Goal: Task Accomplishment & Management: Manage account settings

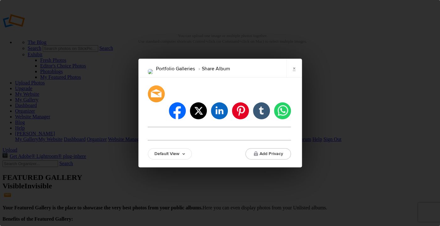
type input "https://rdubeyphotography.slickpic.com/go/galleries"
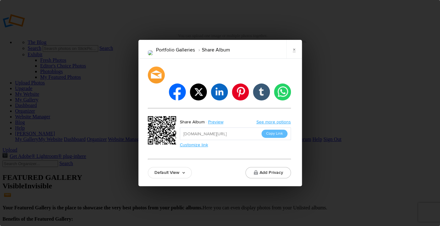
click at [190, 142] on link "Customize link" at bounding box center [194, 144] width 28 height 5
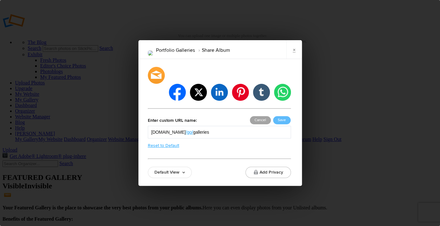
click at [261, 116] on button "Cancel" at bounding box center [260, 120] width 21 height 8
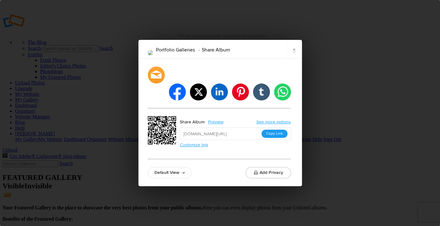
click at [277, 129] on button "Copy Link" at bounding box center [274, 133] width 26 height 8
click at [185, 167] on link "Default View" at bounding box center [170, 172] width 44 height 11
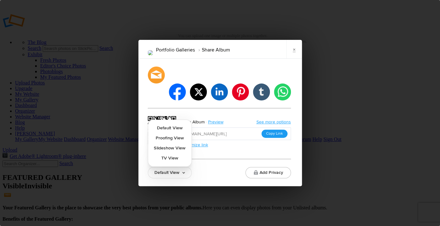
click at [273, 129] on button "Copy Link" at bounding box center [274, 133] width 26 height 8
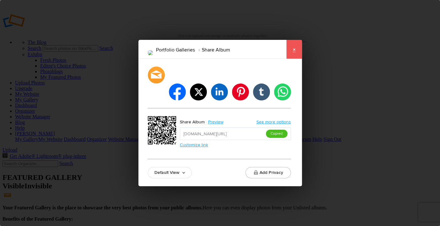
click at [293, 56] on link "×" at bounding box center [294, 49] width 16 height 19
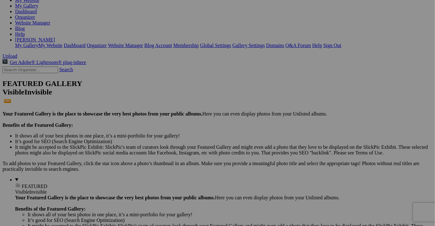
scroll to position [94, 0]
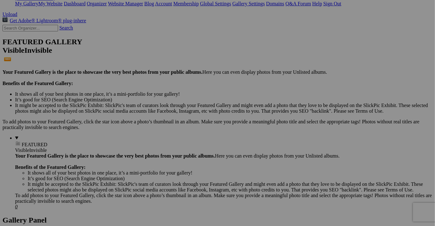
scroll to position [0, 0]
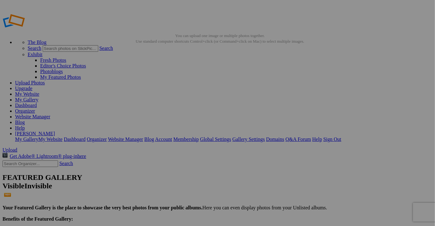
click at [50, 114] on link "Website Manager" at bounding box center [32, 116] width 35 height 5
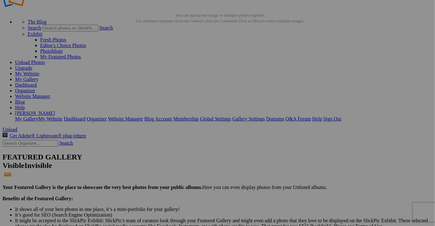
scroll to position [31, 0]
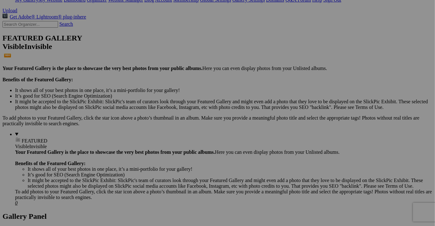
scroll to position [157, 0]
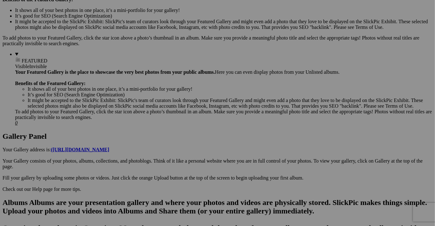
scroll to position [219, 0]
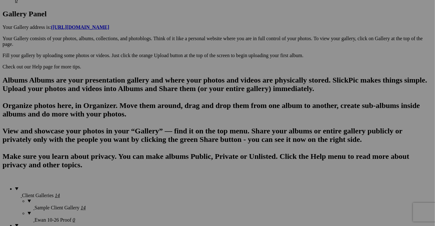
scroll to position [345, 0]
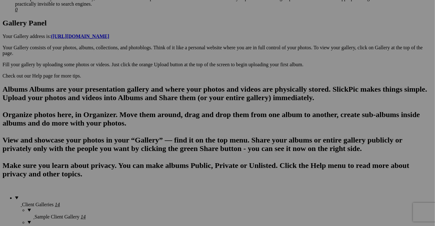
scroll to position [314, 0]
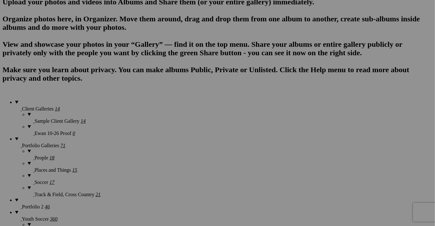
scroll to position [439, 0]
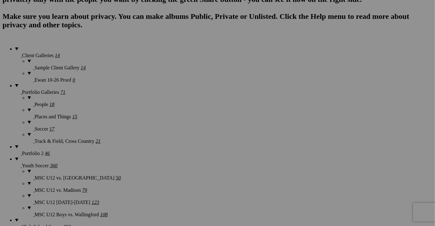
scroll to position [470, 0]
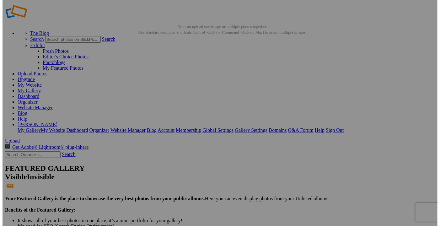
scroll to position [0, 0]
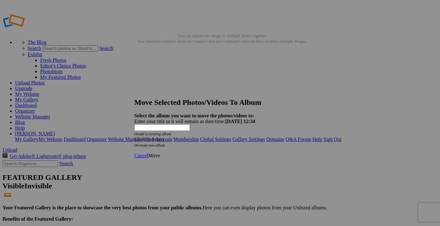
click at [201, 136] on div "Click to Select" at bounding box center [217, 139] width 166 height 6
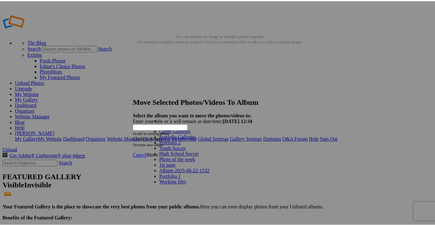
scroll to position [26, 0]
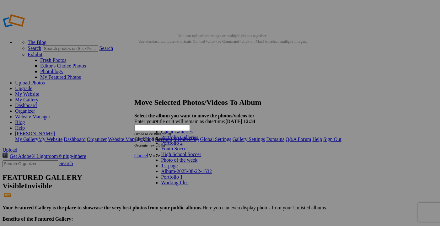
click at [166, 180] on link "Working files" at bounding box center [174, 182] width 27 height 5
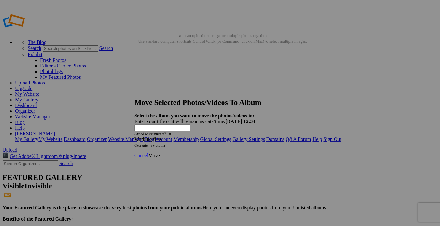
click at [160, 153] on span "Move" at bounding box center [154, 155] width 12 height 5
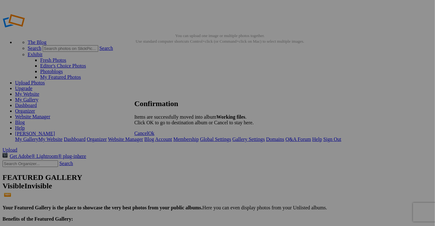
click at [154, 136] on span "Ok" at bounding box center [151, 132] width 6 height 5
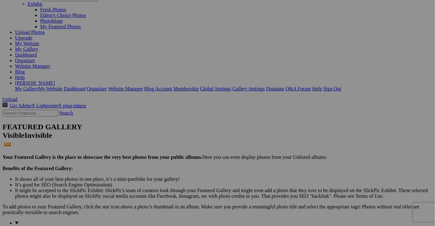
scroll to position [84, 0]
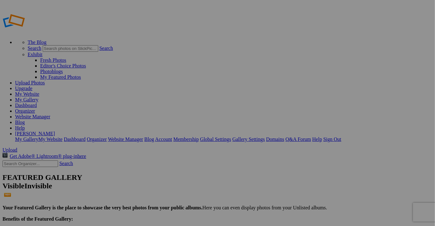
type input "Working files"
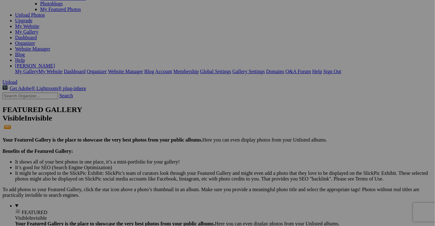
scroll to position [31, 0]
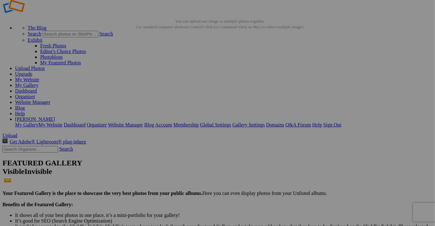
scroll to position [0, 0]
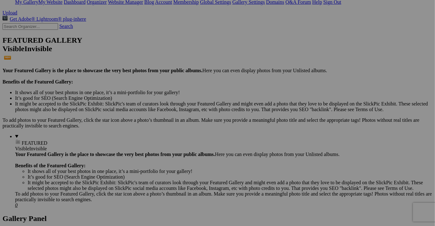
scroll to position [157, 0]
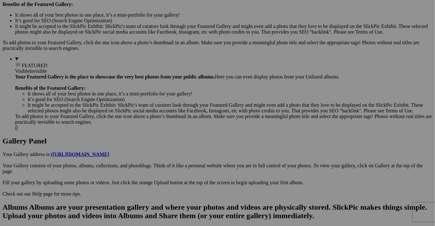
scroll to position [251, 0]
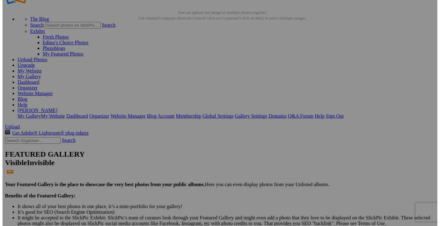
scroll to position [0, 0]
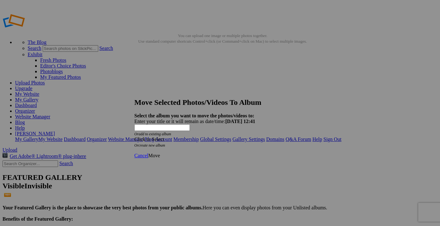
click at [243, 136] on div "Click to Select" at bounding box center [217, 139] width 166 height 6
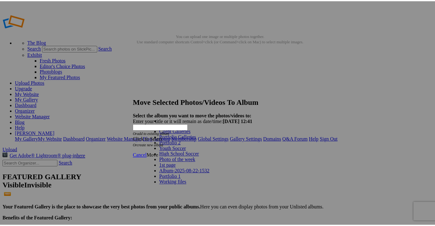
scroll to position [26, 0]
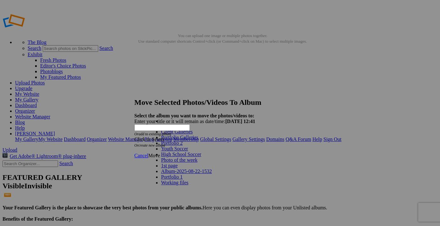
click at [162, 180] on link "Working files" at bounding box center [174, 182] width 27 height 5
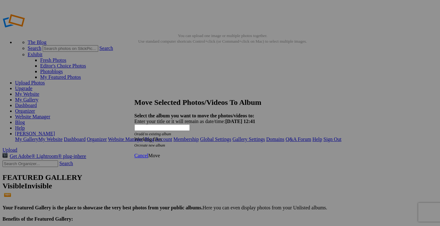
click at [160, 153] on span "Move" at bounding box center [154, 155] width 12 height 5
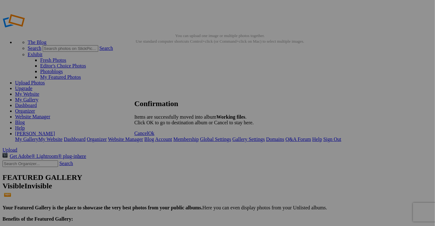
click at [154, 136] on span "Ok" at bounding box center [151, 132] width 6 height 5
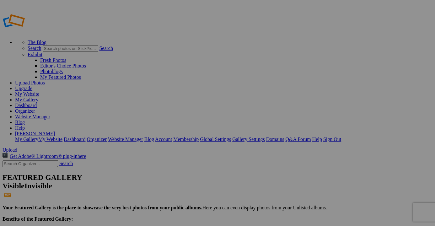
type input "Working files"
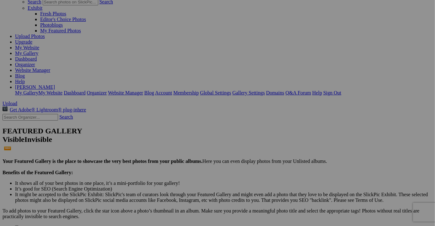
scroll to position [31, 0]
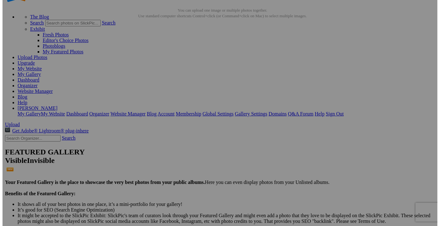
scroll to position [0, 0]
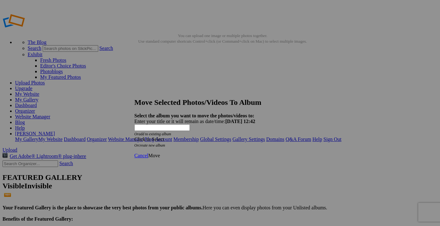
click at [177, 136] on div "Click to Select" at bounding box center [217, 139] width 166 height 6
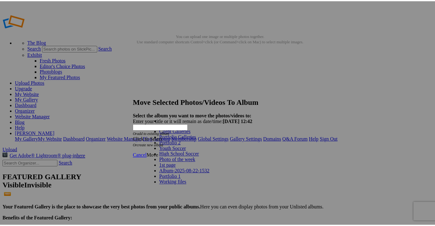
scroll to position [26, 0]
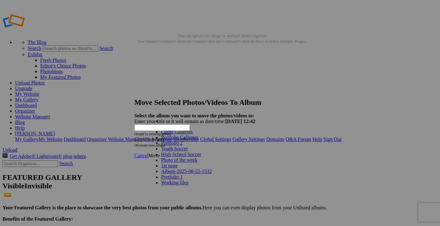
click at [163, 180] on link "Working files" at bounding box center [174, 182] width 27 height 5
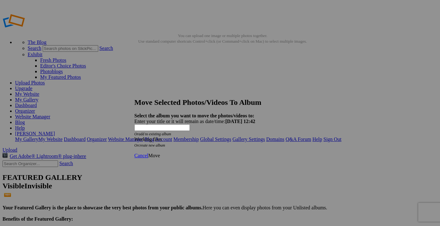
click at [160, 153] on span "Move" at bounding box center [154, 155] width 12 height 5
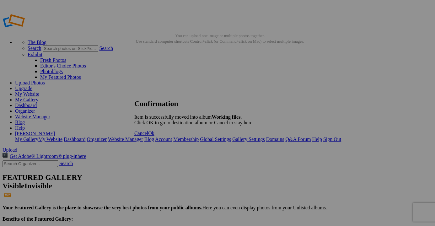
click at [154, 136] on span "Ok" at bounding box center [151, 132] width 6 height 5
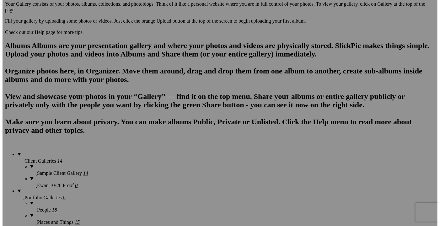
scroll to position [376, 0]
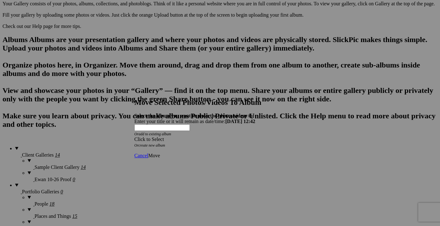
click at [183, 136] on div "Click to Select" at bounding box center [217, 139] width 166 height 6
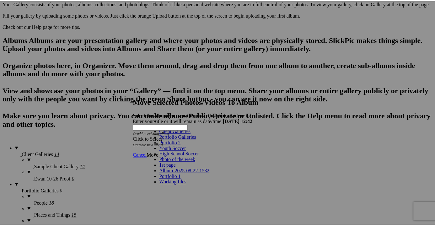
scroll to position [0, 0]
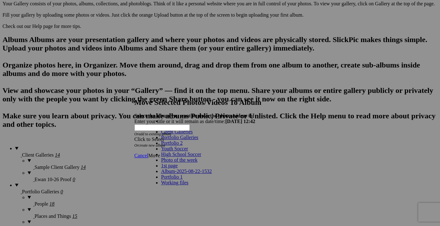
click at [161, 145] on link "Portfolio 2" at bounding box center [172, 142] width 22 height 5
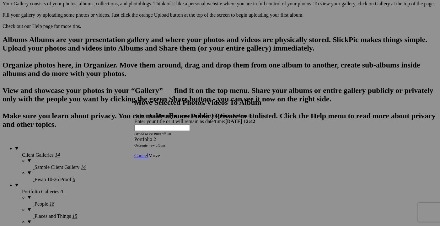
click at [160, 153] on span "Move" at bounding box center [154, 155] width 12 height 5
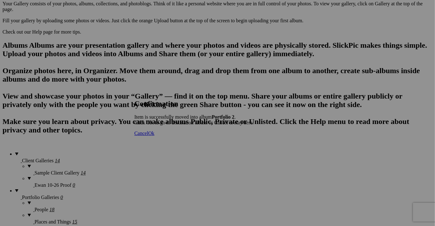
click at [154, 136] on span "Ok" at bounding box center [151, 132] width 6 height 5
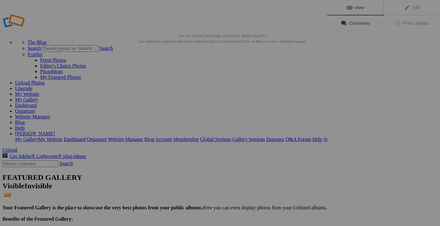
click at [176, 89] on img at bounding box center [174, 93] width 47 height 31
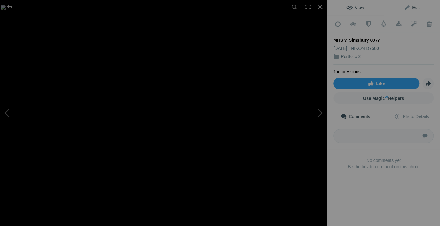
click at [408, 8] on span "Edit" at bounding box center [411, 7] width 16 height 5
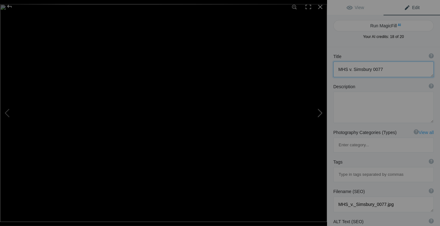
drag, startPoint x: 386, startPoint y: 69, endPoint x: 310, endPoint y: 74, distance: 76.4
click at [310, 74] on div "MHS v. Simsbury 0077 View Edit Run MagicFill AI Your AI credits: 18 of 20 You h…" at bounding box center [220, 113] width 440 height 226
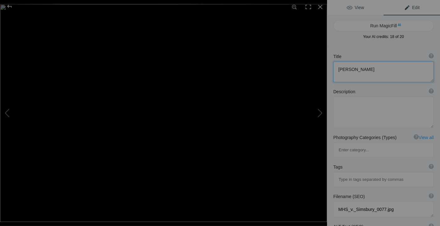
type textarea "Maloney HS"
click at [359, 11] on link "View" at bounding box center [355, 7] width 56 height 15
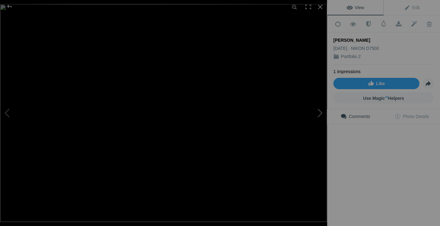
click at [319, 113] on button at bounding box center [303, 112] width 47 height 81
click at [404, 9] on span "Edit" at bounding box center [411, 7] width 16 height 5
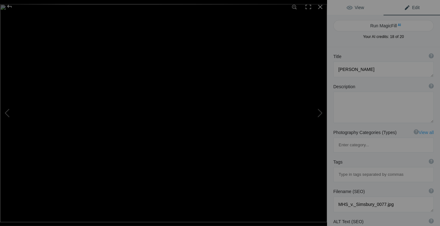
click at [346, 10] on span "View" at bounding box center [355, 7] width 18 height 5
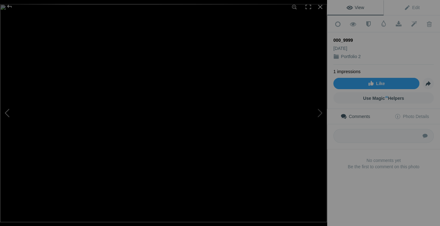
click at [8, 113] on button at bounding box center [23, 112] width 47 height 81
click at [409, 8] on span "Edit" at bounding box center [411, 7] width 16 height 5
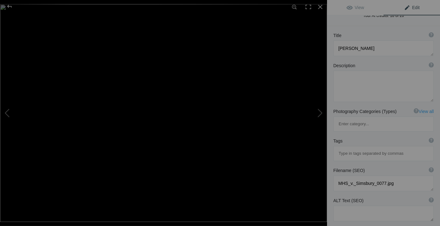
scroll to position [31, 0]
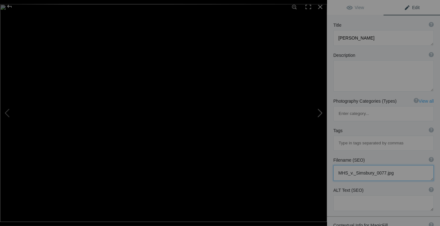
drag, startPoint x: 392, startPoint y: 144, endPoint x: 311, endPoint y: 151, distance: 81.2
click at [311, 151] on div "MHS v. Simsbury 0077 View Edit Run MagicFill AI Your AI credits: 18 of 20 You h…" at bounding box center [220, 113] width 440 height 226
type textarea "Soccer photos, soccer pics, soccer pictures, game photos"
click at [346, 52] on b "Description" at bounding box center [344, 55] width 22 height 6
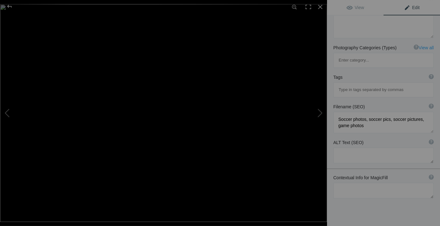
scroll to position [0, 0]
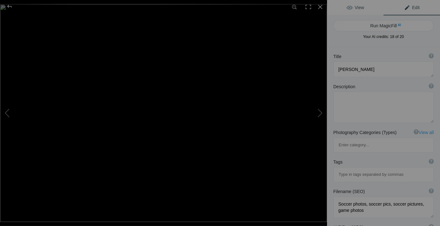
click at [358, 4] on link "View" at bounding box center [355, 7] width 56 height 15
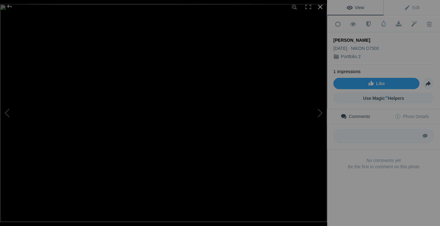
click at [319, 8] on div at bounding box center [320, 7] width 14 height 14
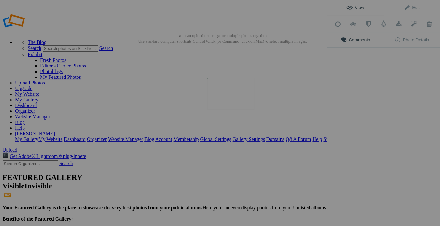
click at [227, 91] on img at bounding box center [230, 93] width 47 height 31
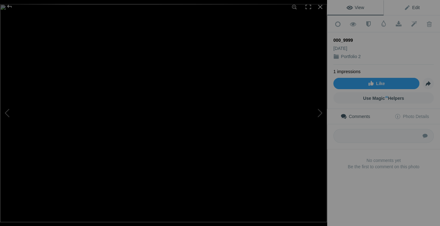
click at [406, 6] on span "Edit" at bounding box center [411, 7] width 16 height 5
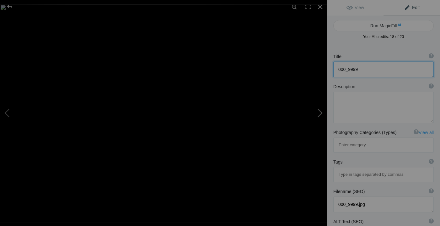
drag, startPoint x: 364, startPoint y: 70, endPoint x: 324, endPoint y: 78, distance: 40.5
click at [324, 78] on div "000_9999 View Edit Run MagicFill AI Your AI credits: 18 of 20 You have used all…" at bounding box center [220, 113] width 440 height 226
type textarea "child portrait"
click at [369, 196] on textarea at bounding box center [383, 204] width 100 height 16
drag, startPoint x: 369, startPoint y: 173, endPoint x: 333, endPoint y: 176, distance: 36.2
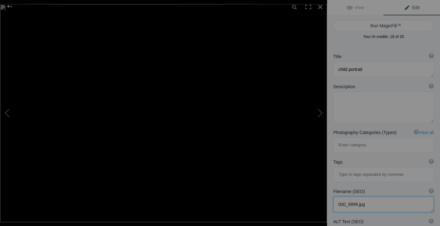
click at [333, 196] on textarea at bounding box center [383, 204] width 100 height 16
click at [322, 6] on div at bounding box center [320, 7] width 14 height 14
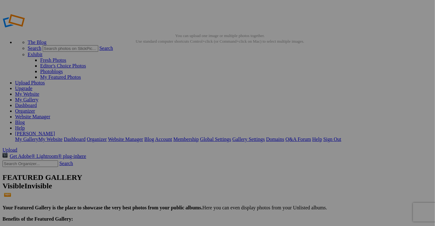
type textarea "child portraits, pet portraits"
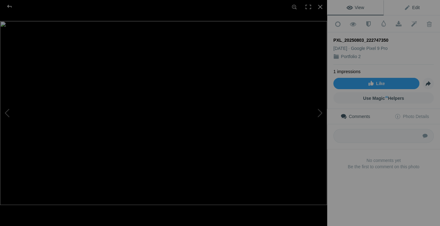
click at [403, 5] on span "Edit" at bounding box center [411, 7] width 16 height 5
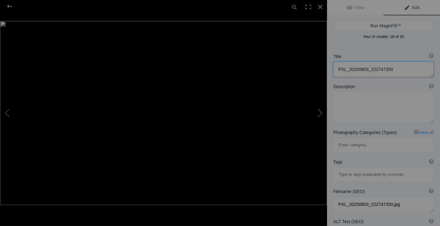
drag, startPoint x: 398, startPoint y: 70, endPoint x: 321, endPoint y: 78, distance: 77.2
click at [321, 78] on div "PXL_20250803_222747350 View Edit Run MagicFill AI Your AI credits: 18 of 20 You…" at bounding box center [220, 113] width 440 height 226
type textarea "A"
type textarea "Salmon fishing"
drag, startPoint x: 405, startPoint y: 173, endPoint x: 324, endPoint y: 178, distance: 81.4
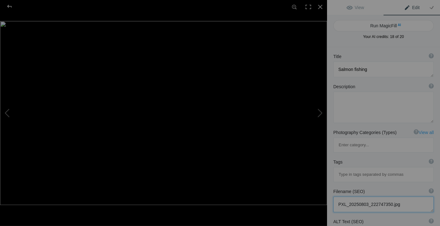
click at [324, 178] on div "PXL_20250803_222747350 View Edit Run MagicFill AI Your AI credits: 18 of 20 You…" at bounding box center [220, 113] width 440 height 226
type textarea "f"
type textarea "adventure photography"
click at [317, 7] on div at bounding box center [320, 7] width 14 height 14
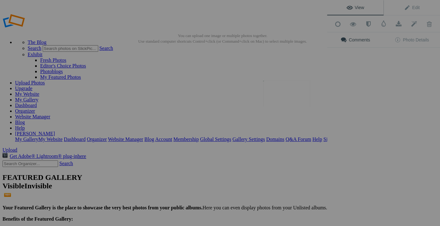
click at [301, 103] on button at bounding box center [303, 112] width 47 height 81
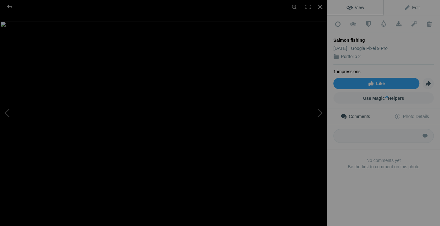
click at [404, 5] on span "Edit" at bounding box center [411, 7] width 16 height 5
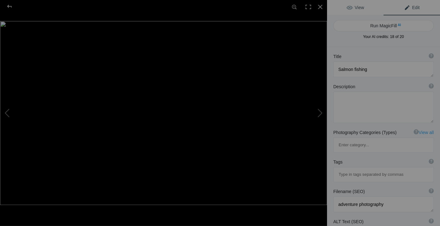
click at [356, 6] on span "View" at bounding box center [355, 7] width 18 height 5
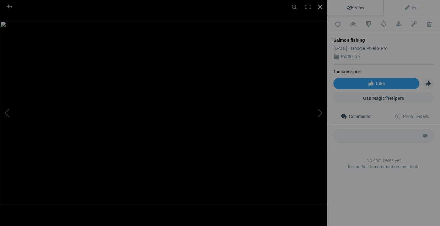
click at [321, 6] on div at bounding box center [320, 7] width 14 height 14
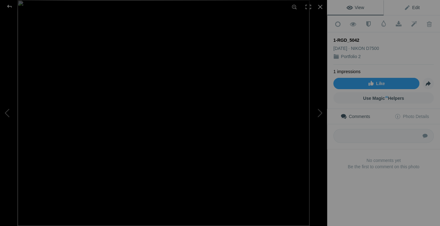
click at [410, 7] on span "Edit" at bounding box center [411, 7] width 16 height 5
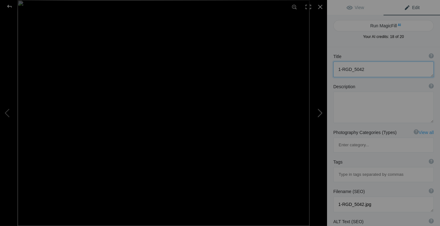
drag, startPoint x: 370, startPoint y: 69, endPoint x: 316, endPoint y: 76, distance: 54.8
click at [316, 76] on div "1-RGD_5042 View Edit Run MagicFill AI Your AI credits: 18 of 20 You have used a…" at bounding box center [220, 113] width 440 height 226
type textarea "orange cat"
drag, startPoint x: 388, startPoint y: 177, endPoint x: 315, endPoint y: 182, distance: 72.6
click at [315, 182] on div "1-RGD_5042 View Edit Run MagicFill AI Your AI credits: 18 of 20 You have used a…" at bounding box center [220, 113] width 440 height 226
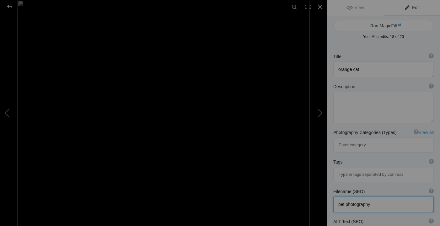
type textarea "pet photography"
click at [351, 53] on div "Title ? Photo title is one of the highest used Search Engine ranking criteria a…" at bounding box center [383, 56] width 100 height 6
click at [320, 5] on div at bounding box center [320, 7] width 14 height 14
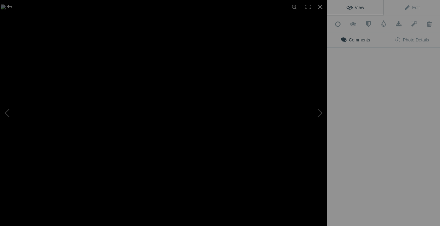
click at [396, 96] on div "View Edit Add to Quick Collection Remove from Quick Collection Hide from Public…" at bounding box center [383, 113] width 113 height 226
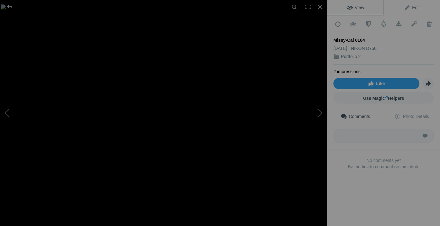
click at [413, 5] on span "Edit" at bounding box center [411, 7] width 16 height 5
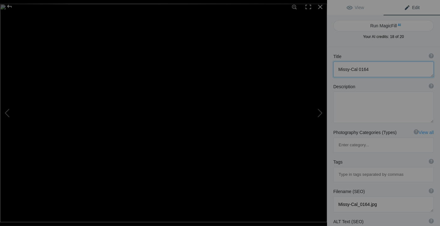
click at [371, 68] on textarea at bounding box center [383, 69] width 100 height 16
type textarea "Missy-Cal"
drag, startPoint x: 381, startPoint y: 173, endPoint x: 293, endPoint y: 183, distance: 88.4
click at [293, 183] on div "Missy-Cal 0164 View Edit Run MagicFill AI Your AI credits: 18 of 20 You have us…" at bounding box center [220, 113] width 440 height 226
click at [360, 52] on div "Title ? Photo title is one of the highest used Search Engine ranking criteria a…" at bounding box center [383, 65] width 113 height 30
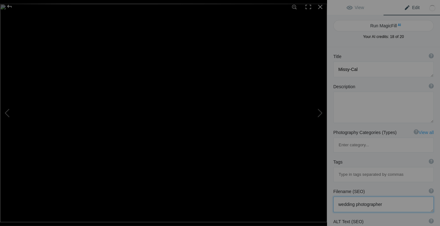
type textarea "wedding photographer"
click at [356, 51] on div "Title ? Photo title is one of the highest used Search Engine ranking criteria a…" at bounding box center [383, 65] width 113 height 30
click at [319, 8] on div at bounding box center [320, 7] width 14 height 14
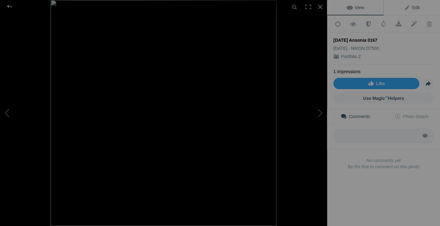
click at [410, 10] on span "Edit" at bounding box center [411, 7] width 16 height 5
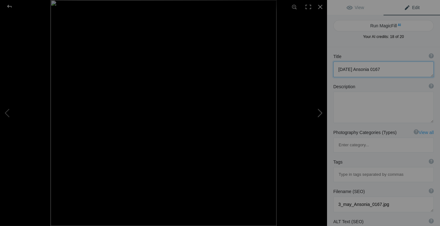
drag, startPoint x: 385, startPoint y: 69, endPoint x: 308, endPoint y: 79, distance: 77.4
click at [308, 79] on div "3 may Ansonia 0167 View Edit Run MagicFill AI Your AI credits: 18 of 20 You hav…" at bounding box center [220, 113] width 440 height 226
type textarea "Lyman Hall track"
drag, startPoint x: 388, startPoint y: 176, endPoint x: 325, endPoint y: 183, distance: 63.2
click at [325, 183] on div "3 may Ansonia 0167 View Edit Run MagicFill AI Your AI credits: 18 of 20 You hav…" at bounding box center [220, 113] width 440 height 226
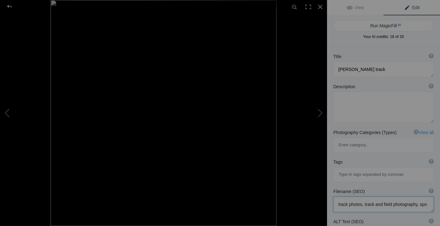
scroll to position [0, 0]
type textarea "track photos, track and field photography, sports photography"
click at [349, 37] on span "Your AI credits: 18 of 20" at bounding box center [383, 37] width 100 height 6
click at [320, 9] on div at bounding box center [320, 7] width 14 height 14
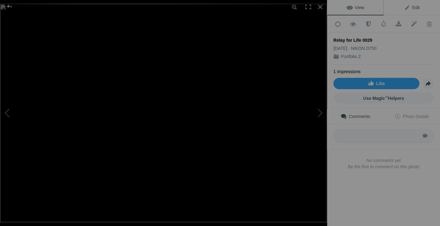
click at [408, 5] on span "Edit" at bounding box center [411, 7] width 16 height 5
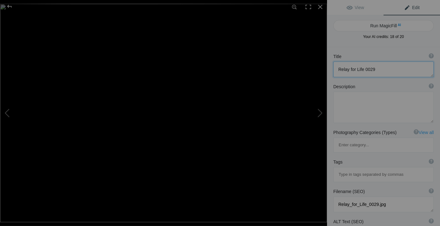
drag, startPoint x: 385, startPoint y: 67, endPoint x: 325, endPoint y: 71, distance: 60.0
click at [325, 71] on div "Relay for Life 0029 View Edit Run MagicFill AI Your AI credits: 18 of 20 You ha…" at bounding box center [220, 113] width 440 height 226
type textarea "small child in grass"
drag, startPoint x: 388, startPoint y: 174, endPoint x: 290, endPoint y: 184, distance: 98.6
click at [290, 184] on div "Relay for Life 0029 View Edit Run MagicFill AI Your AI credits: 18 of 20 You ha…" at bounding box center [220, 113] width 440 height 226
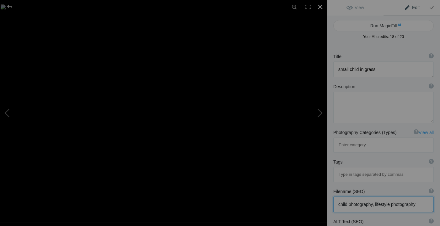
click at [322, 5] on div at bounding box center [320, 7] width 14 height 14
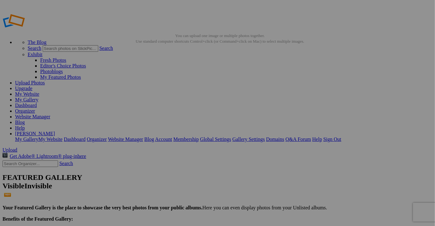
type textarea "child photography, lifestyle photography"
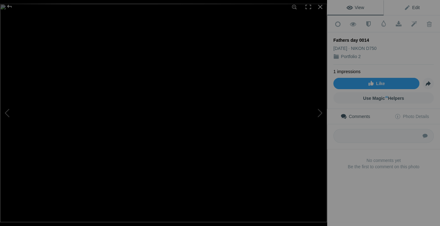
click at [408, 6] on span "Edit" at bounding box center [411, 7] width 16 height 5
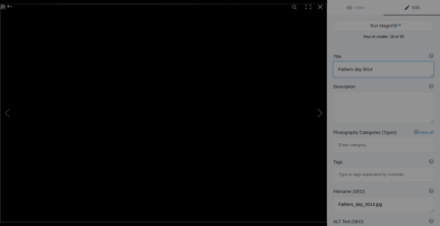
drag, startPoint x: 378, startPoint y: 70, endPoint x: 323, endPoint y: 77, distance: 55.1
click at [323, 77] on div "Fathers day 0014 View Edit Run MagicFill AI Your AI credits: 18 of 20 You have …" at bounding box center [220, 113] width 440 height 226
type textarea "fishing on dock"
drag, startPoint x: 384, startPoint y: 175, endPoint x: 331, endPoint y: 182, distance: 53.9
click at [331, 185] on div "Filename (SEO) ? Choose a clear, descriptive filename that accurately represent…" at bounding box center [383, 200] width 113 height 30
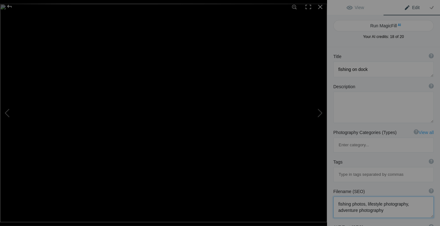
type textarea "fishing photos, lifestyle photography, adventure photography"
click at [331, 110] on div "Description ? By adding more context around images, results can become much mor…" at bounding box center [383, 103] width 113 height 46
click at [343, 169] on input at bounding box center [382, 174] width 93 height 11
type input "fishing"
click at [318, 7] on div at bounding box center [320, 7] width 14 height 14
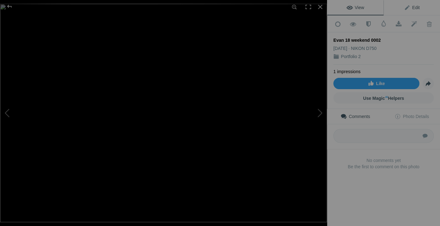
click at [409, 8] on span "Edit" at bounding box center [411, 7] width 16 height 5
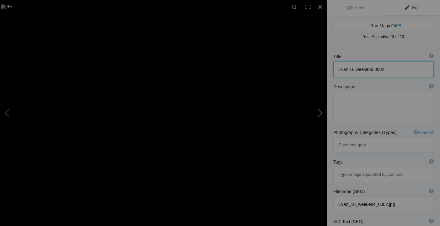
drag, startPoint x: 384, startPoint y: 69, endPoint x: 316, endPoint y: 75, distance: 68.3
click at [316, 75] on div "Evan 18 weekend 0002 View Edit Run MagicFill AI Your AI credits: 18 of 20 You h…" at bounding box center [220, 113] width 440 height 226
type textarea "boy in kayak"
click at [343, 169] on input at bounding box center [382, 174] width 93 height 11
type input "kayak"
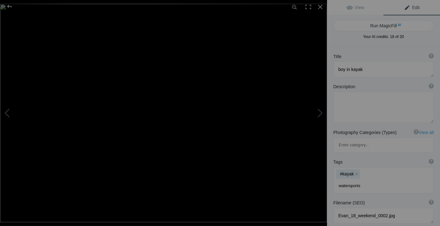
type input "watersports"
drag, startPoint x: 396, startPoint y: 184, endPoint x: 330, endPoint y: 192, distance: 66.9
click at [330, 196] on div "Filename (SEO) ? Choose a clear, descriptive filename that accurately represent…" at bounding box center [383, 211] width 113 height 30
drag, startPoint x: 359, startPoint y: 187, endPoint x: 363, endPoint y: 196, distance: 9.7
click at [363, 196] on div "Filename (SEO) ? Choose a clear, descriptive filename that accurately represent…" at bounding box center [383, 211] width 113 height 30
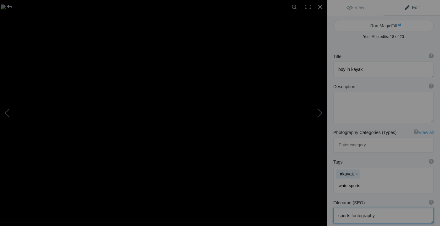
drag, startPoint x: 377, startPoint y: 187, endPoint x: 350, endPoint y: 187, distance: 26.6
click at [350, 208] on textarea at bounding box center [383, 216] width 100 height 16
drag, startPoint x: 369, startPoint y: 194, endPoint x: 332, endPoint y: 153, distance: 55.1
click at [332, 156] on div "Tags ? Tags are keywords that describe images. For SEO purposes, do not tag pho…" at bounding box center [383, 176] width 113 height 41
click at [377, 208] on textarea at bounding box center [383, 216] width 100 height 16
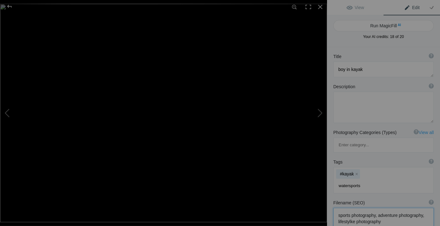
click at [349, 208] on textarea at bounding box center [383, 218] width 100 height 21
type textarea "sports photography, adventure photography, lifestyle photography"
click at [318, 7] on div at bounding box center [320, 7] width 14 height 14
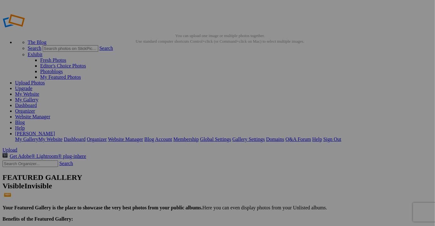
drag, startPoint x: 345, startPoint y: 173, endPoint x: 330, endPoint y: 179, distance: 16.3
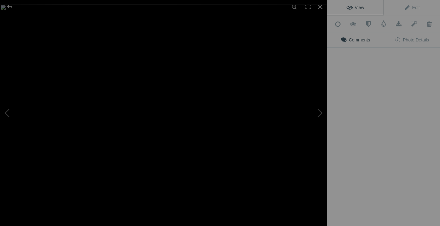
click at [330, 179] on div "View Edit Add to Quick Collection Remove from Quick Collection Hide from Public…" at bounding box center [383, 113] width 113 height 226
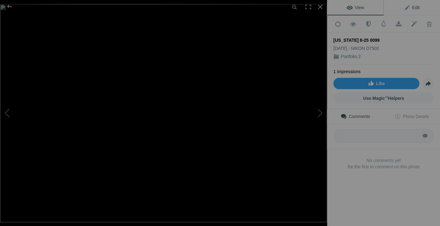
click at [408, 5] on span "Edit" at bounding box center [411, 7] width 16 height 5
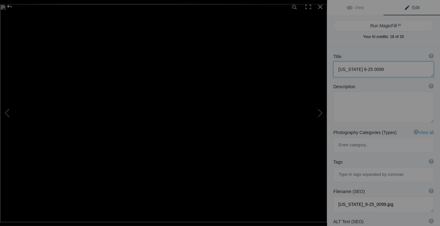
drag, startPoint x: 351, startPoint y: 69, endPoint x: 435, endPoint y: 67, distance: 85.0
click at [434, 67] on div "View Edit Run MagicFill AI Your AI credits: 18 of 20 You have used all your AI …" at bounding box center [383, 113] width 113 height 226
type textarea "Alaska"
click at [349, 169] on input at bounding box center [382, 174] width 93 height 11
type input "alaska"
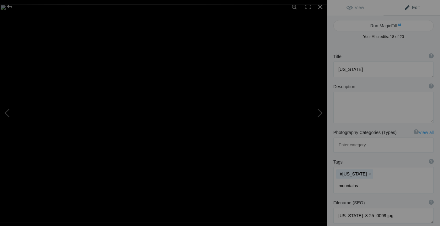
type input "mountains"
click at [352, 208] on textarea at bounding box center [383, 216] width 100 height 16
drag, startPoint x: 382, startPoint y: 187, endPoint x: 330, endPoint y: 202, distance: 54.7
click at [330, 202] on div "Title ? Photo title is one of the highest used Search Engine ranking criteria a…" at bounding box center [383, 194] width 113 height 295
type textarea "travel photography, lifestyle photography"
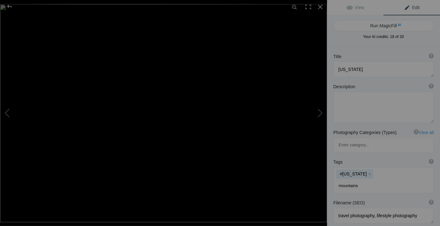
click at [329, 159] on div "Tags ? Tags are keywords that describe images. For SEO purposes, do not tag pho…" at bounding box center [383, 176] width 113 height 41
click at [355, 71] on textarea at bounding box center [383, 69] width 100 height 16
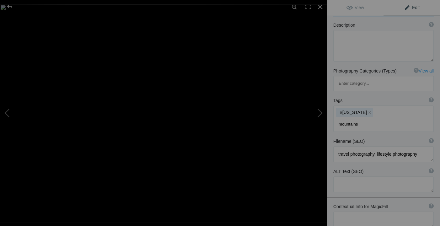
scroll to position [63, 0]
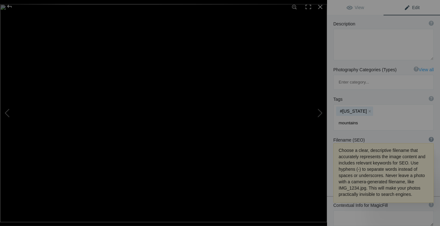
click at [428, 137] on div "?" at bounding box center [430, 139] width 5 height 5
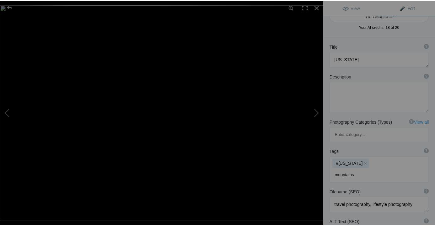
scroll to position [0, 0]
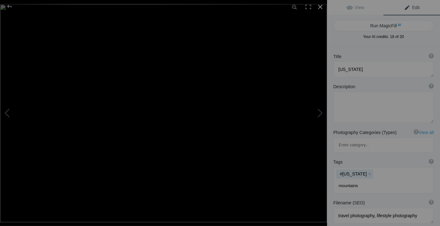
click at [316, 3] on div at bounding box center [320, 7] width 14 height 14
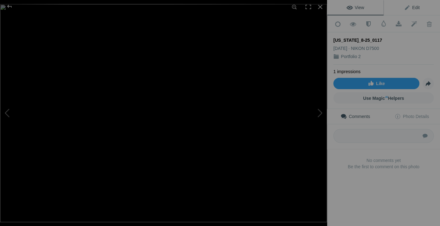
click at [405, 8] on span "Edit" at bounding box center [411, 7] width 16 height 5
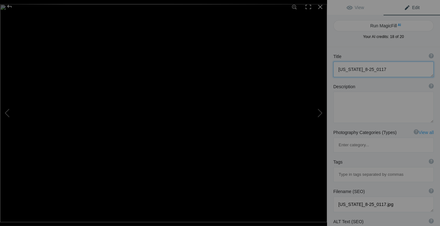
drag, startPoint x: 350, startPoint y: 69, endPoint x: 409, endPoint y: 68, distance: 59.6
click at [409, 68] on textarea at bounding box center [383, 69] width 100 height 16
type textarea "Alaska plane"
click at [348, 169] on input at bounding box center [382, 174] width 93 height 11
type input "airplane"
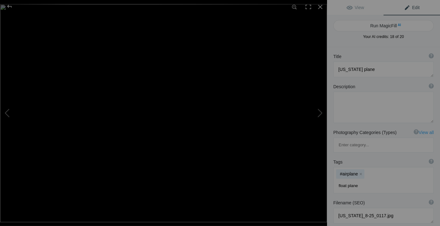
type input "float plane"
click at [349, 208] on textarea at bounding box center [383, 216] width 100 height 16
drag, startPoint x: 381, startPoint y: 187, endPoint x: 329, endPoint y: 190, distance: 52.4
click at [329, 196] on div "Filename (SEO) ? Choose a clear, descriptive filename that accurately represent…" at bounding box center [383, 211] width 113 height 30
type textarea "travel-lifestyle photography"
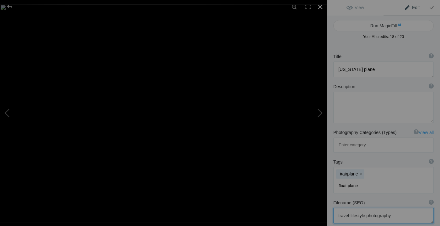
click at [322, 5] on div at bounding box center [320, 7] width 14 height 14
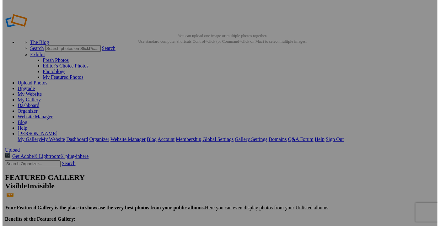
scroll to position [94, 0]
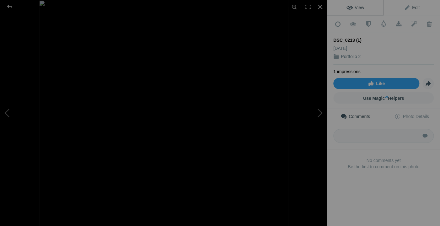
click at [405, 11] on link "Edit" at bounding box center [411, 7] width 56 height 15
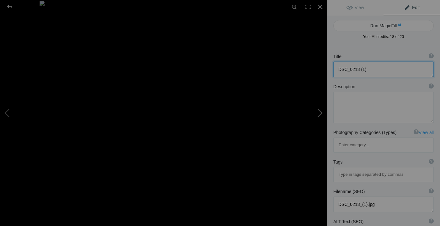
drag, startPoint x: 365, startPoint y: 69, endPoint x: 314, endPoint y: 72, distance: 51.8
click at [314, 72] on div "DSC_0213 (1) View Edit Run MagicFill AI Your AI credits: 18 of 20 You have used…" at bounding box center [220, 113] width 440 height 226
click at [367, 20] on button "Run MagicFill AI" at bounding box center [383, 25] width 100 height 11
type textarea "Lyman Hall Cross Country Runners in Action"
type textarea "This dynamic image captures two Lyman Hall cross country runners competing duri…"
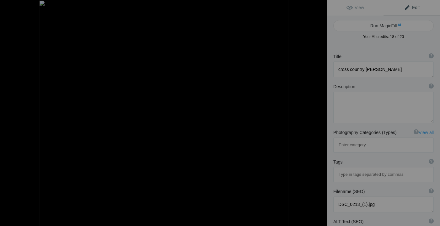
type textarea "lyman-hall-cross-country-runners.jpg"
type textarea "Two Lyman Hall cross country runners competing in a race, showcasing athleticis…"
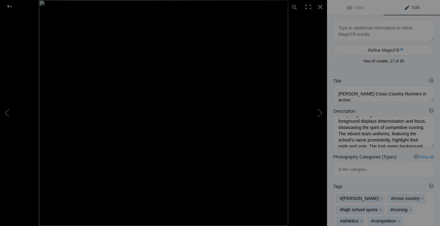
scroll to position [0, 0]
click at [318, 7] on div at bounding box center [320, 7] width 14 height 14
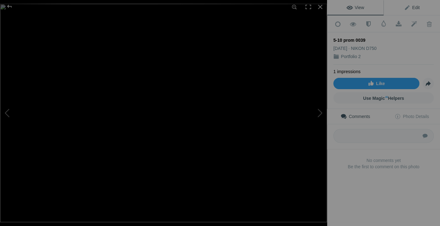
click at [412, 7] on span "Edit" at bounding box center [411, 7] width 16 height 5
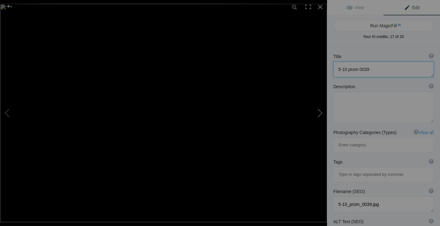
drag, startPoint x: 377, startPoint y: 68, endPoint x: 309, endPoint y: 79, distance: 68.9
click at [309, 79] on div "5-10 prom 0039 View Edit Run MagicFill AI Your AI credits: 17 of 20 You have us…" at bounding box center [220, 113] width 440 height 226
click at [381, 25] on button "Run MagicFill AI" at bounding box center [383, 25] width 100 height 11
type textarea "Elegant Prom Couple Posing in Spring Sunshine"
type textarea "This vibrant image captures a stylish prom couple enjoying a sunny day. The you…"
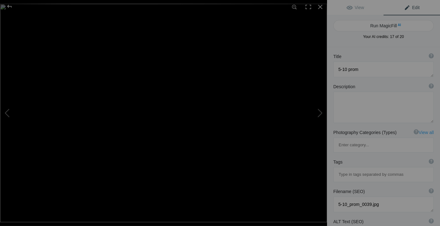
type textarea "elegant-prom-couple-spring-sunshine.jpg"
type textarea "A stylish prom couple poses outdoors, smiling in the spring sunshine."
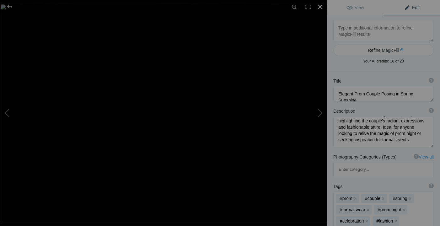
click at [319, 6] on div at bounding box center [320, 7] width 14 height 14
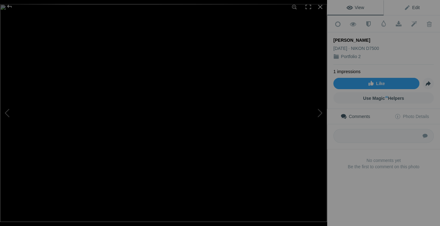
click at [407, 6] on span "Edit" at bounding box center [411, 7] width 16 height 5
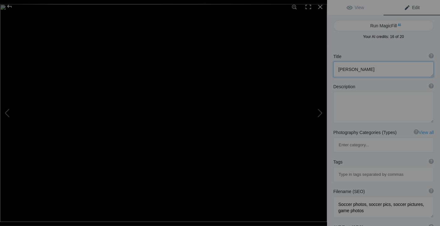
click at [372, 70] on textarea at bounding box center [383, 69] width 100 height 16
click at [387, 27] on button "Run MagicFill AI" at bounding box center [383, 25] width 100 height 11
type textarea "Dynamic Soccer Action at Maloney High School"
type textarea "This captivating image captures a thrilling moment during a soccer match at Mal…"
type textarea "maloney-high-school-soccer-action.jpg"
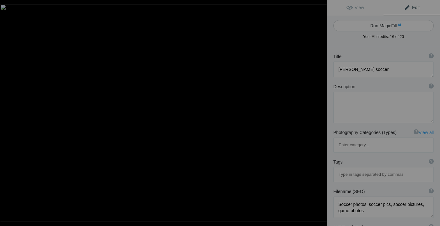
type textarea "A player in white performs an acrobatic kick during a soccer match at Maloney H…"
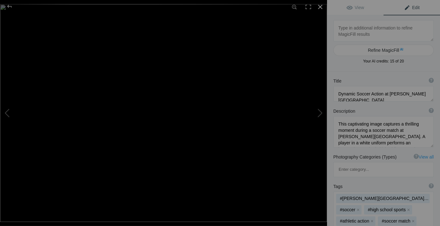
click at [319, 8] on div at bounding box center [320, 7] width 14 height 14
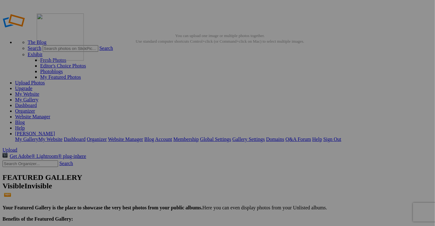
drag, startPoint x: 127, startPoint y: 86, endPoint x: 127, endPoint y: 59, distance: 27.0
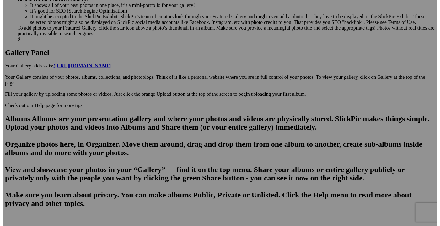
scroll to position [314, 0]
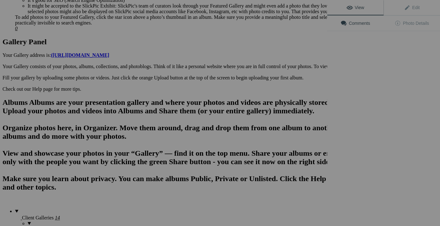
click at [390, 184] on div "View Edit Comments Photo Details" at bounding box center [383, 113] width 113 height 226
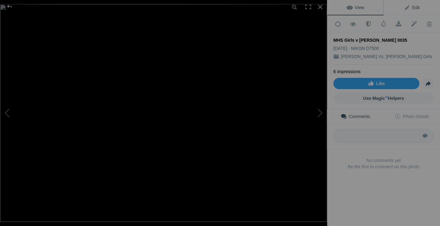
click at [412, 8] on span "Edit" at bounding box center [411, 7] width 16 height 5
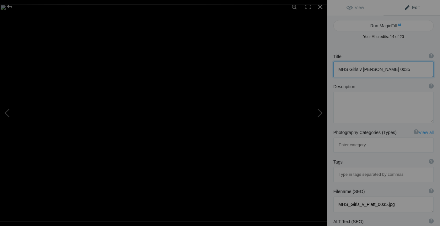
click at [384, 69] on textarea at bounding box center [383, 69] width 100 height 16
click at [376, 71] on textarea at bounding box center [383, 69] width 100 height 16
type textarea "Maloney Girls, platt girls"
click at [361, 104] on textarea at bounding box center [383, 107] width 100 height 31
click at [398, 196] on textarea at bounding box center [383, 204] width 100 height 16
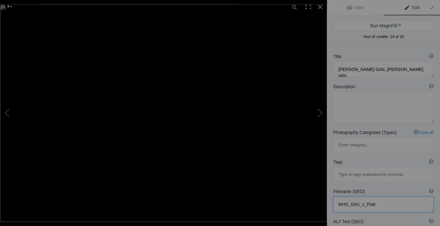
click at [360, 196] on textarea at bounding box center [383, 204] width 100 height 16
type textarea "MHS_Girls_vs_Platt"
click at [377, 26] on button "Run MagicFill AI" at bounding box center [383, 25] width 100 height 11
type textarea "Maloney High School Soccer Player in Action Against Platt"
type textarea "A dynamic moment captured during a high school soccer match between Maloney and…"
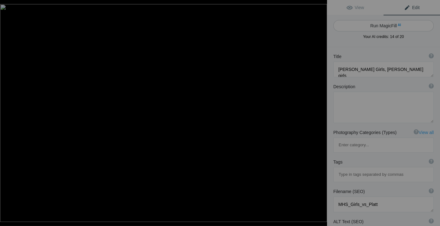
type textarea "maloney-high-school-soccer-action.jpg"
type textarea "Maloney soccer player dribbling the ball during a match against Platt."
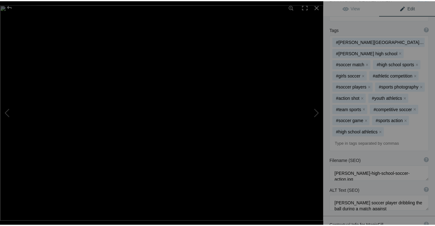
scroll to position [125, 0]
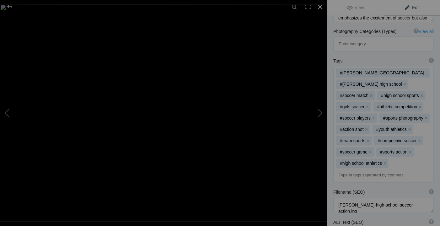
click at [319, 6] on div at bounding box center [320, 7] width 14 height 14
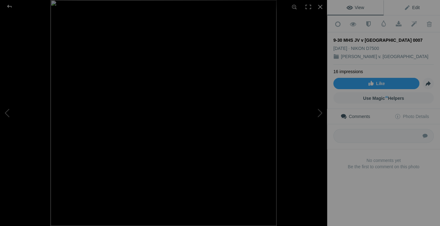
click at [413, 5] on span "Edit" at bounding box center [411, 7] width 16 height 5
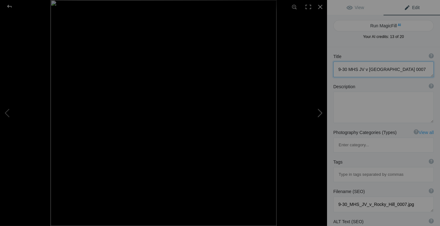
drag, startPoint x: 401, startPoint y: 68, endPoint x: 295, endPoint y: 85, distance: 107.3
click at [295, 85] on div "9-30 MHS JV v Rocky Hill 0007 View Edit Run MagicFill AI Your AI credits: 13 of…" at bounding box center [220, 113] width 440 height 226
click at [382, 27] on button "Run MagicFill AI" at bounding box center [383, 25] width 100 height 11
type textarea "Intense Soccer Match: Maloney HS vs. Rocky Hill"
type textarea "This dynamic soccer scene captures the intensity of a match between Maloney Hig…"
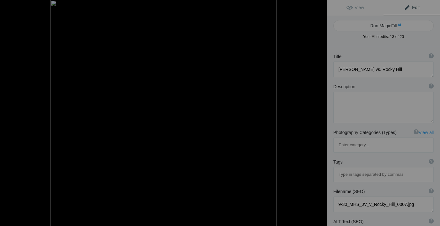
type textarea "maloney-hs-vs-rocky-hill-soccer-match.jpg"
type textarea "Two soccer players from opposing teams compete for the ball during a high schoo…"
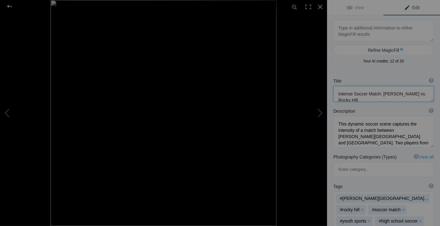
click at [363, 99] on textarea at bounding box center [383, 94] width 100 height 16
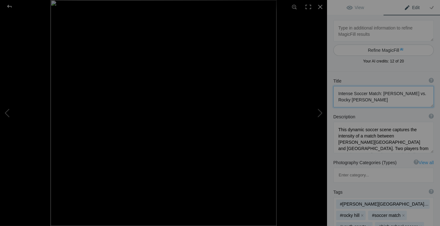
type textarea "Intense Soccer Match: Maloney HS vs. Rocky Hill HS"
click at [375, 51] on button "Refine MagicFill AI" at bounding box center [383, 50] width 100 height 11
click at [360, 143] on textarea at bounding box center [383, 137] width 100 height 31
click at [356, 5] on span "View" at bounding box center [355, 7] width 18 height 5
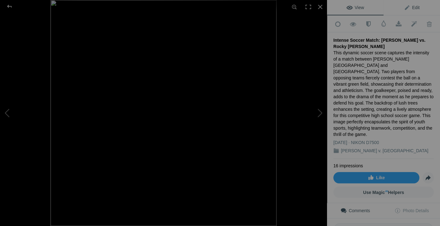
click at [408, 7] on span "Edit" at bounding box center [411, 7] width 16 height 5
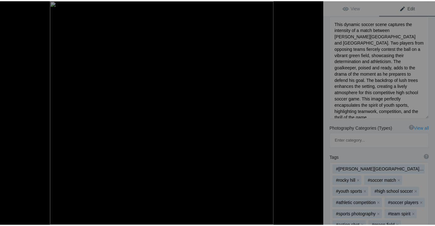
scroll to position [0, 0]
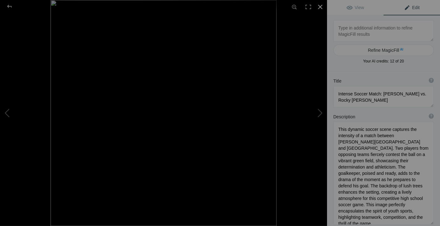
click at [319, 6] on div at bounding box center [320, 7] width 14 height 14
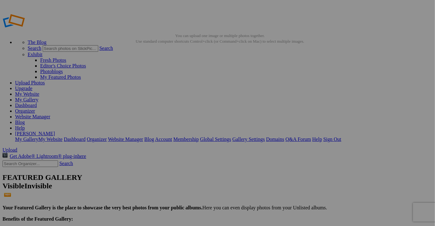
type input "High School Soccer"
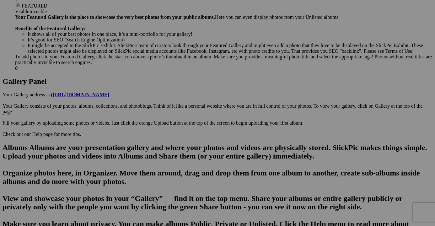
scroll to position [314, 0]
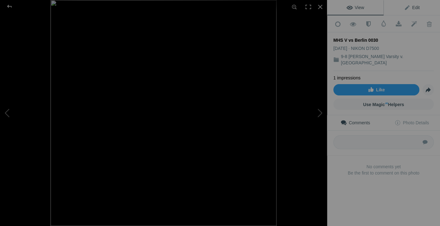
click at [411, 7] on span "Edit" at bounding box center [411, 7] width 16 height 5
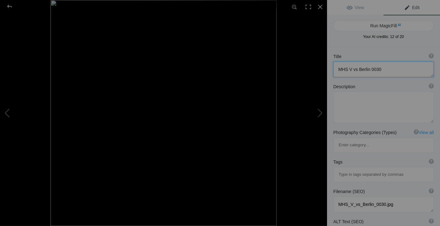
click at [389, 69] on textarea at bounding box center [383, 69] width 100 height 16
click at [380, 25] on button "Run MagicFill AI" at bounding box center [383, 25] width 100 height 11
type textarea "Intense Soccer Match: [PERSON_NAME] High School vs [GEOGRAPHIC_DATA]"
type textarea "This dynamic soccer match showcases a thrilling moment between [PERSON_NAME][GE…"
type textarea "[PERSON_NAME]-high-school-vs-[GEOGRAPHIC_DATA]-high-school-soccer.jpg"
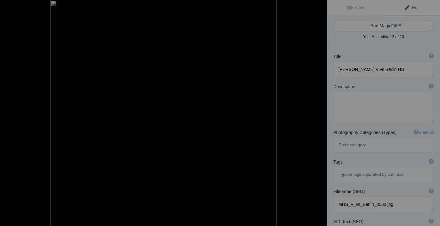
type textarea "Two high school soccer players compete for the ball during a match."
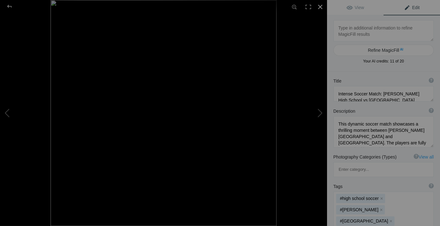
click at [322, 7] on div at bounding box center [320, 7] width 14 height 14
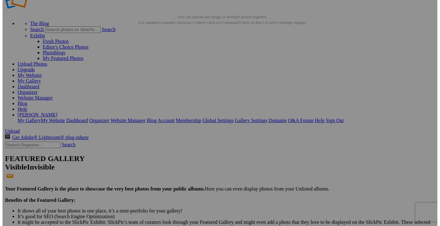
scroll to position [63, 0]
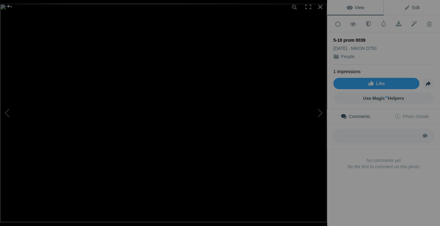
click at [409, 7] on span "Edit" at bounding box center [411, 7] width 16 height 5
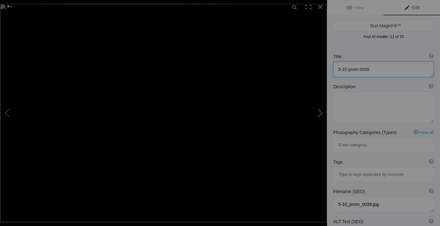
drag, startPoint x: 376, startPoint y: 69, endPoint x: 304, endPoint y: 79, distance: 72.4
click at [304, 79] on div "5-10 prom 0039 View Edit Run MagicFill AI Your AI credits: 11 of 20 You have us…" at bounding box center [220, 113] width 440 height 226
click at [377, 26] on button "Run MagicFill AI" at bounding box center [383, 25] width 100 height 11
type textarea "Elegant Prom Couple Posing in Natural Light"
type textarea "This captivating image features a stylish prom couple enjoying a moment togethe…"
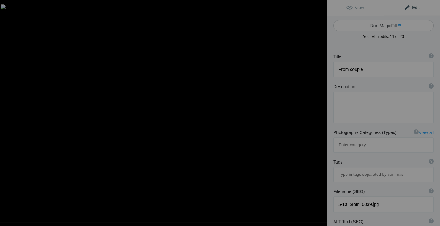
type textarea "elegant-prom-couple-outdoor.jpg"
type textarea "Stylish prom couple posing outdoors, showcasing elegant attire and joyful expre…"
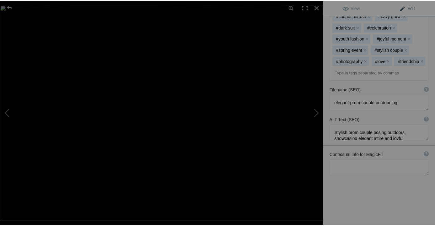
scroll to position [0, 0]
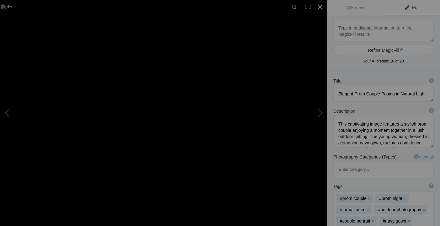
click at [321, 7] on div at bounding box center [320, 7] width 14 height 14
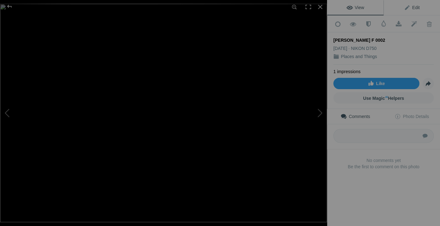
click at [406, 7] on span "Edit" at bounding box center [411, 7] width 16 height 5
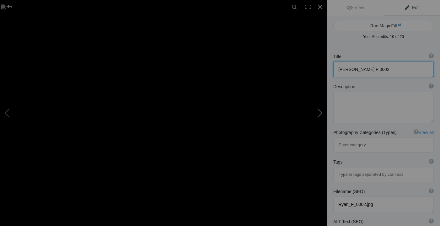
drag, startPoint x: 370, startPoint y: 70, endPoint x: 321, endPoint y: 74, distance: 48.4
click at [321, 74] on div "[PERSON_NAME] F 0002 View Edit Run MagicFill AI Your AI credits: 10 of 20 You h…" at bounding box center [220, 113] width 440 height 226
click at [388, 25] on button "Run MagicFill AI" at bounding box center [383, 25] width 100 height 11
type textarea "Triumph Motorcycle by Serene Pond in Lush Greenery"
type textarea "This striking image captures a Triumph motorcycle parked beside a tranquil pond…"
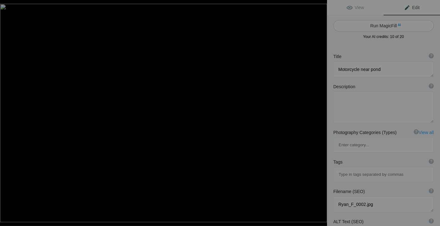
type textarea "triumph-motorcycle-pond-greenery.jpg"
type textarea "Triumph motorcycle parked by a serene pond surrounded by lush greenery."
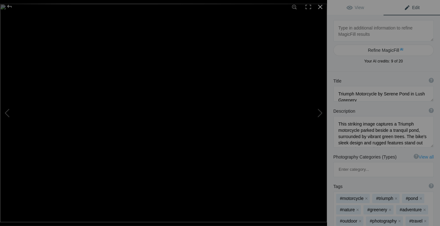
click at [321, 6] on div at bounding box center [320, 7] width 14 height 14
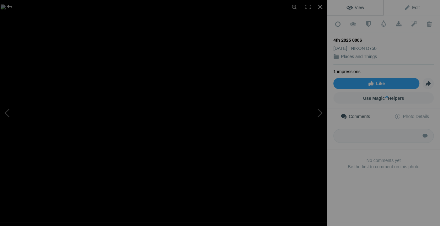
click at [410, 5] on span "Edit" at bounding box center [411, 7] width 16 height 5
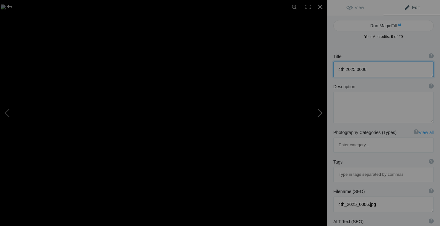
drag, startPoint x: 370, startPoint y: 70, endPoint x: 295, endPoint y: 84, distance: 76.3
click at [295, 84] on div "4th 2025 0006 View Edit Run MagicFill AI Your AI credits: 9 of 20 You have used…" at bounding box center [220, 113] width 440 height 226
click at [379, 25] on button "Run MagicFill AI" at bounding box center [383, 25] width 100 height 11
type textarea "Intricate Bigfoot Carved Statue in Natural Wood"
type textarea "This stunning carved statue of Bigfoot showcases exceptional craftsmanship, cap…"
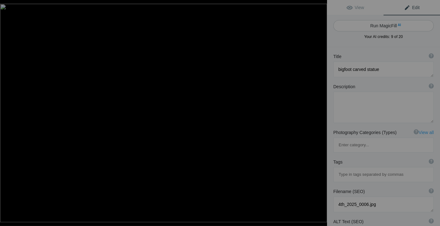
type textarea "bigfoot-carved-wood-statue.jpg"
type textarea "Detailed carved statue of Bigfoot made from natural wood, showcasing intricate …"
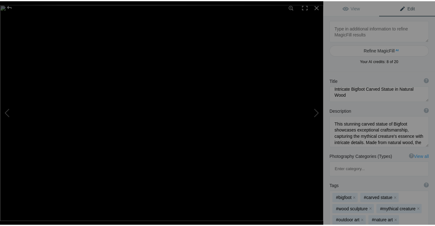
scroll to position [6, 0]
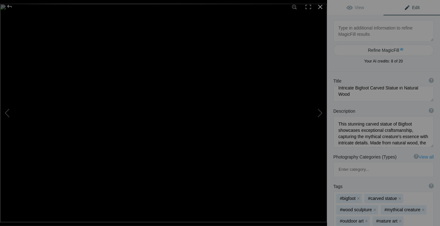
click at [319, 8] on div at bounding box center [320, 7] width 14 height 14
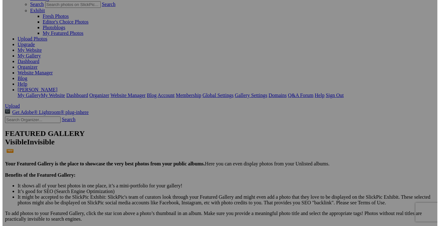
scroll to position [108, 0]
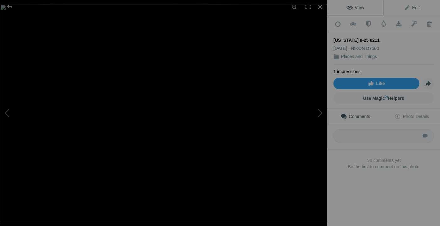
click at [403, 7] on span "Edit" at bounding box center [411, 7] width 16 height 5
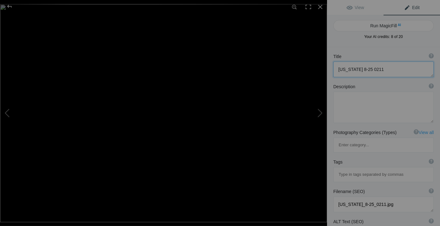
drag, startPoint x: 352, startPoint y: 69, endPoint x: 422, endPoint y: 70, distance: 69.6
click at [422, 70] on textarea at bounding box center [383, 69] width 100 height 16
click at [384, 27] on button "Run MagicFill AI" at bounding box center [383, 25] width 100 height 11
type textarea "Scenic Alaska Railroad Journey Along the Coast"
type textarea "This captivating image showcases the Alaska Railroad as it winds along the stun…"
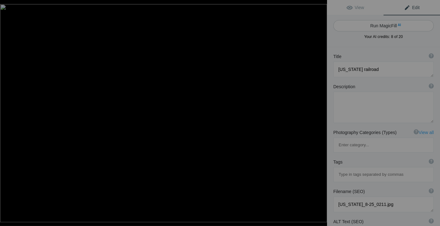
type textarea "alaska-railroad-coastal-journey.jpg"
type textarea "Alaska Railroad train traveling along the coast with mountains in the backgroun…"
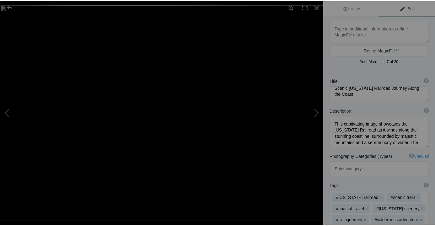
scroll to position [0, 0]
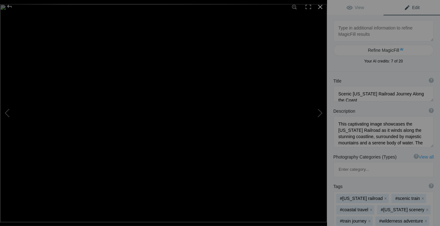
click at [319, 7] on div at bounding box center [320, 7] width 14 height 14
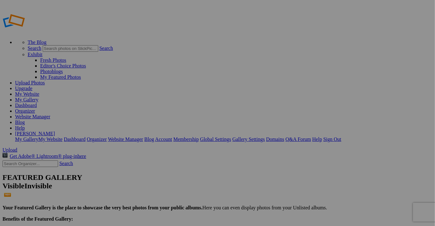
type input "Portfolio Galleries"
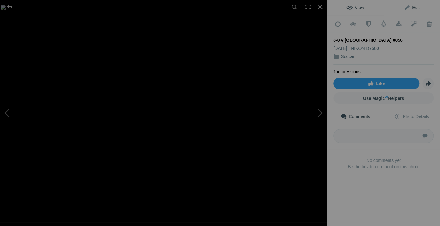
click at [413, 6] on span "Edit" at bounding box center [411, 7] width 16 height 5
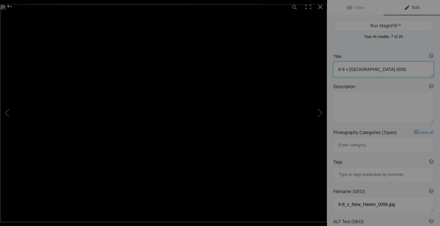
drag, startPoint x: 345, startPoint y: 70, endPoint x: 325, endPoint y: 72, distance: 20.2
click at [325, 72] on div "6-8 v New Haven 0056 View Edit Run MagicFill AI Your AI credits: 7 of 20 You ha…" at bounding box center [220, 113] width 440 height 226
click at [382, 25] on button "Run MagicFill AI" at bounding box center [383, 25] width 100 height 11
type textarea "Intense Soccer Match: Meriden Club vs New Haven Team"
type textarea "This dynamic image captures an intense moment during a youth soccer match betwe…"
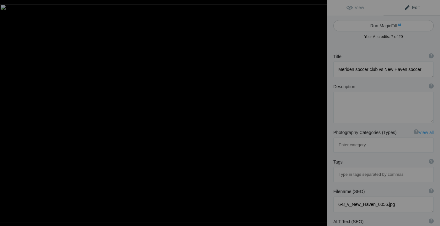
type textarea "meriden-soccer-club-vs-new-haven-match.jpg"
type textarea "Youth soccer players in action during a match between Meriden and New Haven tea…"
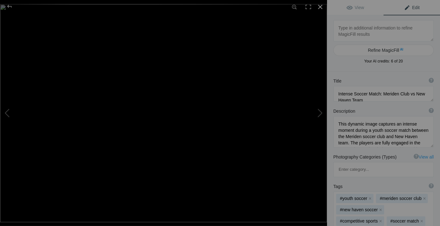
click at [320, 4] on div at bounding box center [320, 7] width 14 height 14
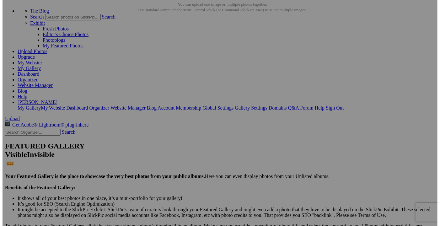
scroll to position [108, 0]
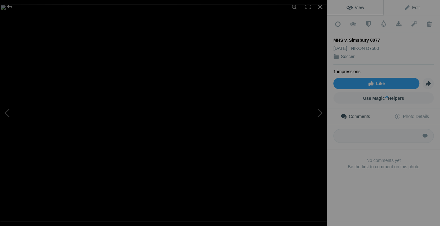
click at [407, 5] on span "Edit" at bounding box center [411, 7] width 16 height 5
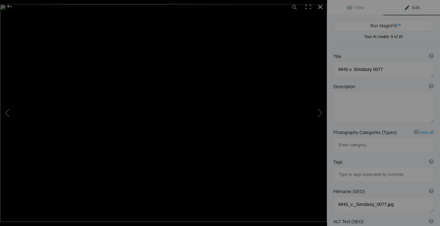
click at [322, 7] on div at bounding box center [320, 7] width 14 height 14
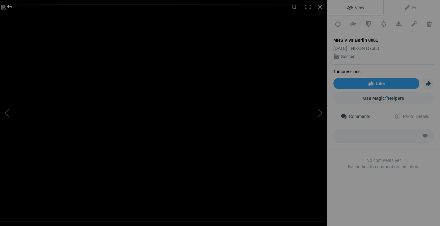
click at [10, 7] on div at bounding box center [9, 6] width 23 height 13
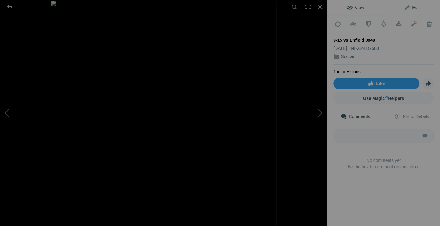
click at [411, 7] on span "Edit" at bounding box center [411, 7] width 16 height 5
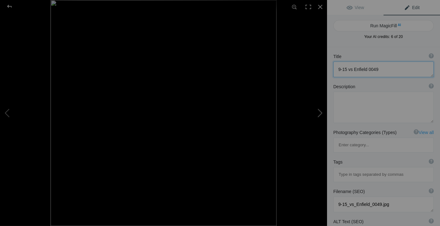
drag, startPoint x: 347, startPoint y: 68, endPoint x: 322, endPoint y: 75, distance: 25.3
click at [322, 75] on div "9-15 vs Enfield 0049 View Edit Run MagicFill AI Your AI credits: 6 of 20 You ha…" at bounding box center [220, 113] width 440 height 226
click at [398, 69] on textarea at bounding box center [383, 69] width 100 height 16
click at [380, 24] on button "Run MagicFill AI" at bounding box center [383, 25] width 100 height 11
type textarea "[PERSON_NAME] Soccer Player in Action During Match Against Enfield"
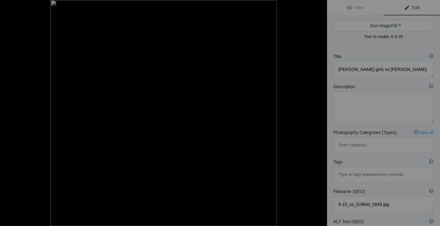
type textarea "A dynamic moment captured during a high school soccer match between [PERSON_NAM…"
type textarea "[PERSON_NAME]-soccer-player-action-enfield.jpg"
type textarea "[PERSON_NAME] soccer player controlling the ball mid-air during a match against…"
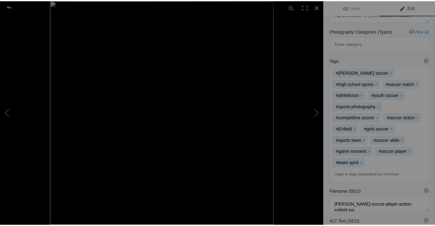
scroll to position [0, 0]
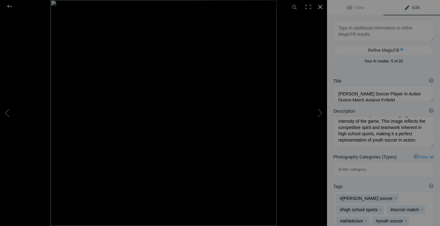
click at [320, 6] on div at bounding box center [320, 7] width 14 height 14
